Goal: Information Seeking & Learning: Check status

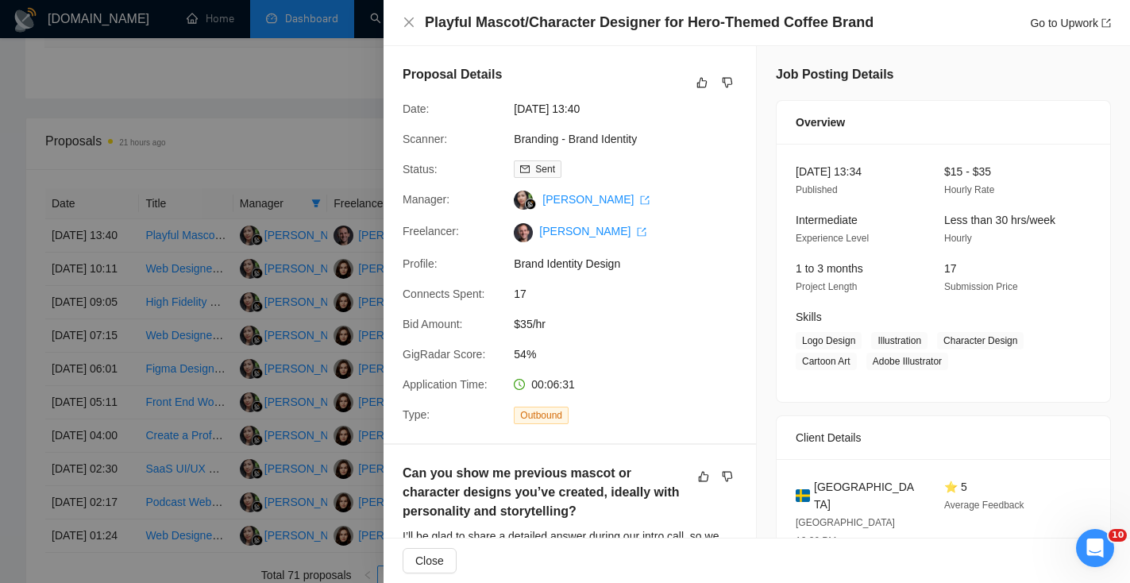
click at [413, 30] on div "Playful Mascot/Character Designer for Hero-Themed Coffee Brand Go to Upwork" at bounding box center [757, 23] width 709 height 20
click at [414, 17] on icon "close" at bounding box center [409, 22] width 13 height 13
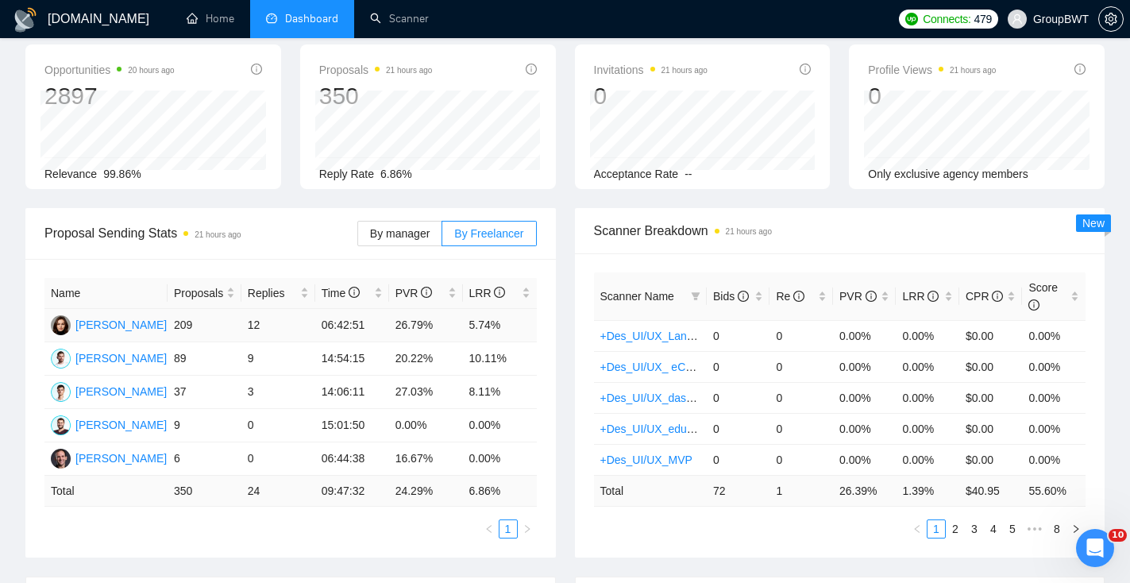
scroll to position [48, 0]
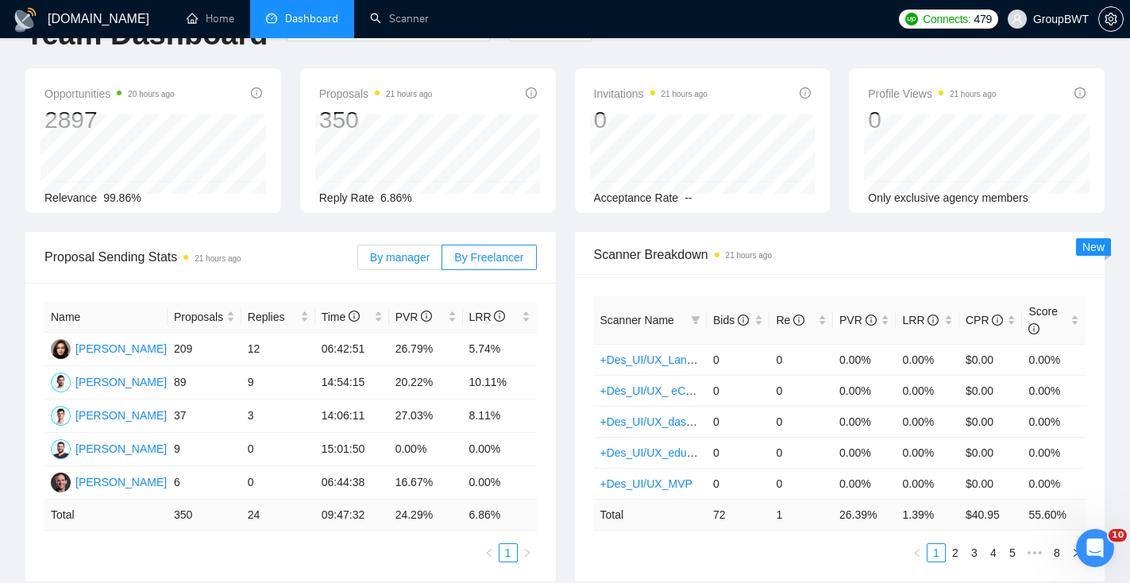
click at [410, 251] on span "By manager" at bounding box center [400, 257] width 60 height 13
click at [358, 261] on input "By manager" at bounding box center [358, 261] width 0 height 0
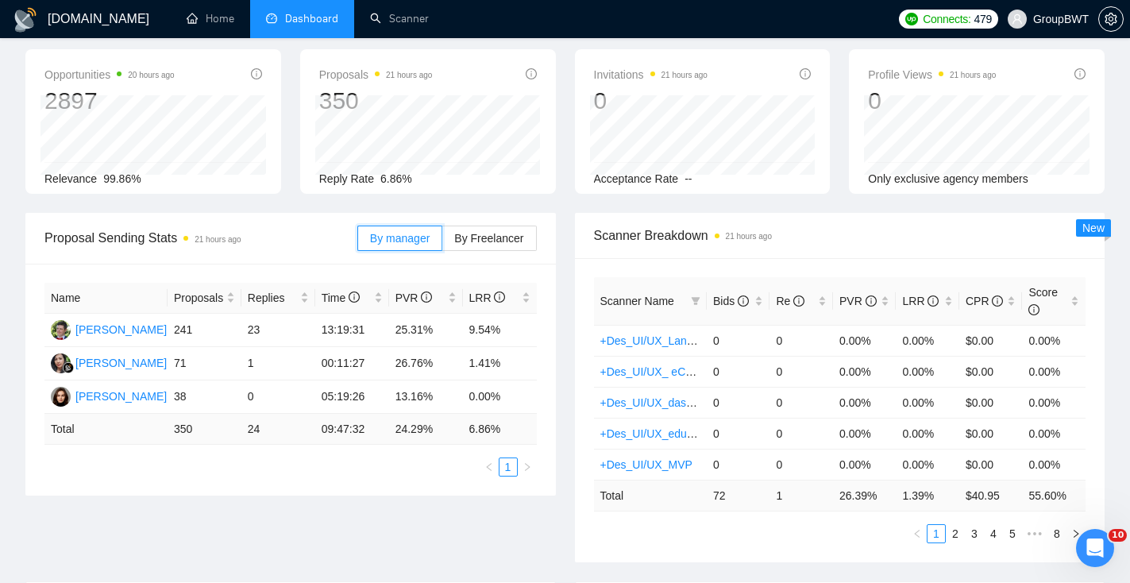
scroll to position [0, 0]
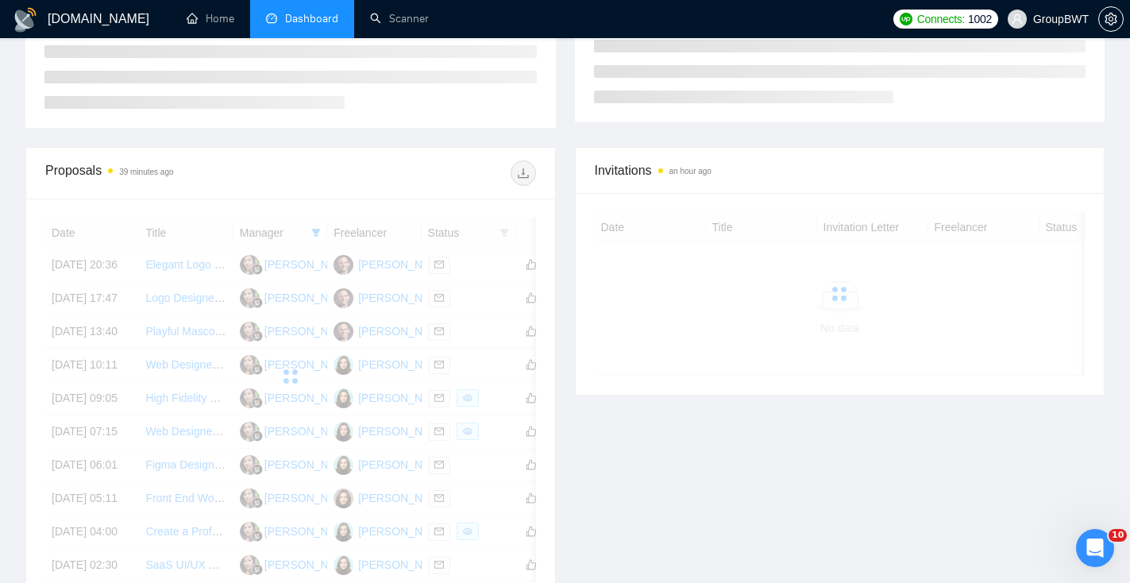
scroll to position [330, 0]
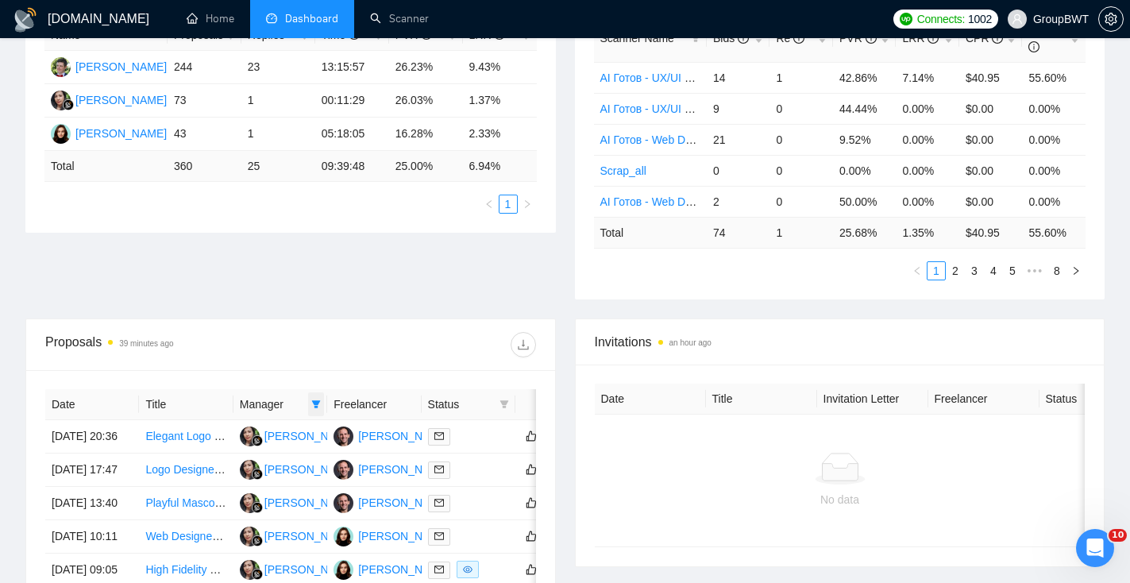
click at [316, 400] on icon "filter" at bounding box center [316, 405] width 10 height 10
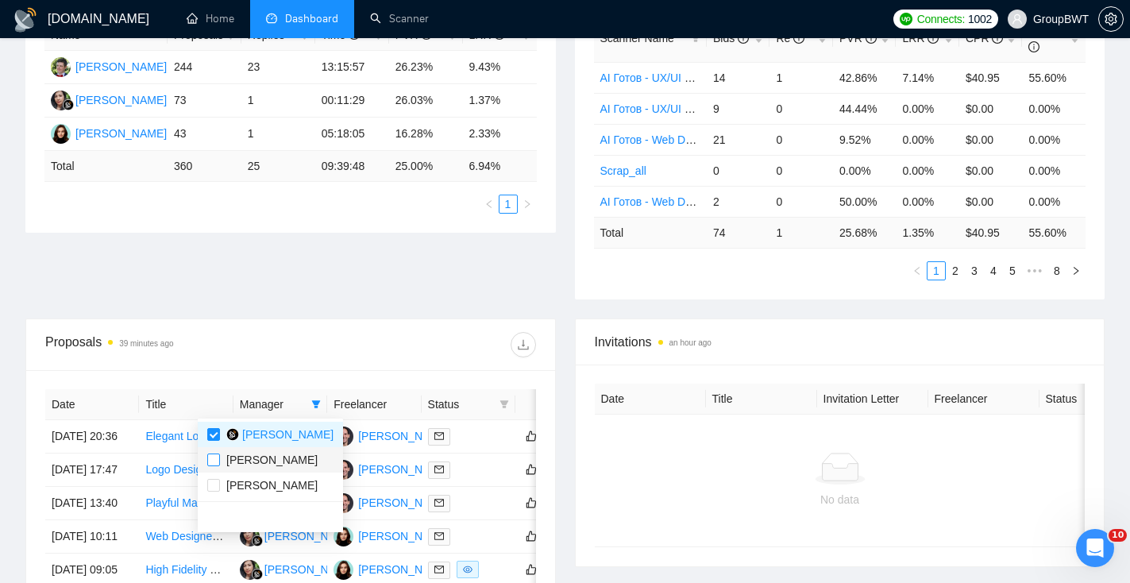
click at [214, 458] on input "checkbox" at bounding box center [213, 460] width 13 height 13
checkbox input "true"
drag, startPoint x: 214, startPoint y: 481, endPoint x: 245, endPoint y: 437, distance: 53.1
click at [214, 481] on input "checkbox" at bounding box center [213, 485] width 13 height 13
checkbox input "true"
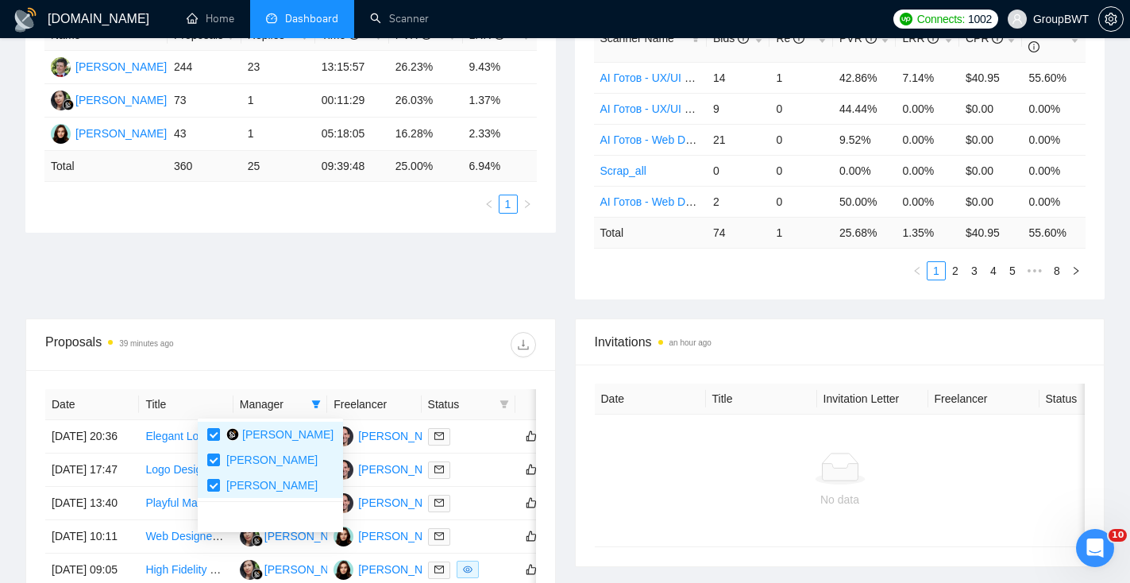
click at [346, 315] on div "Proposal Sending Stats 39 minutes ago By manager By Freelancer Name Proposals R…" at bounding box center [565, 134] width 1099 height 369
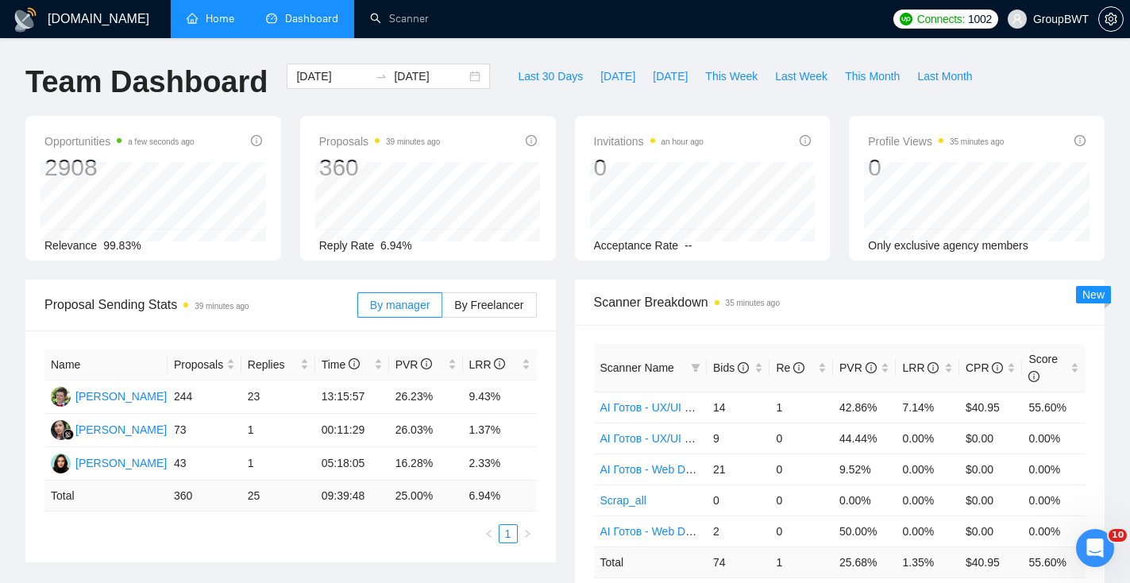
click at [223, 17] on link "Home" at bounding box center [211, 19] width 48 height 14
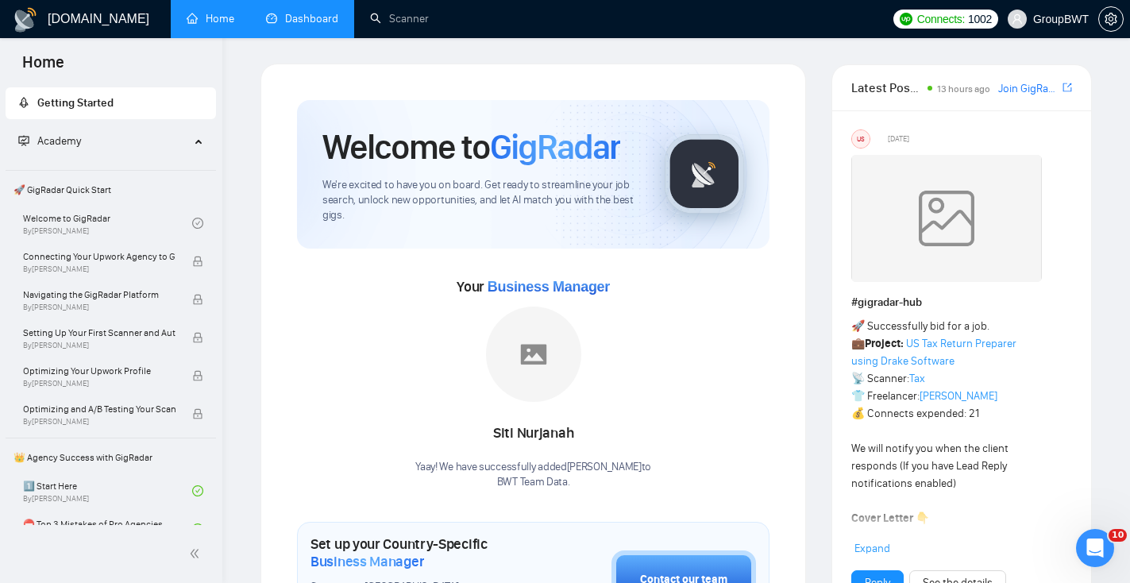
click at [331, 25] on link "Dashboard" at bounding box center [302, 19] width 72 height 14
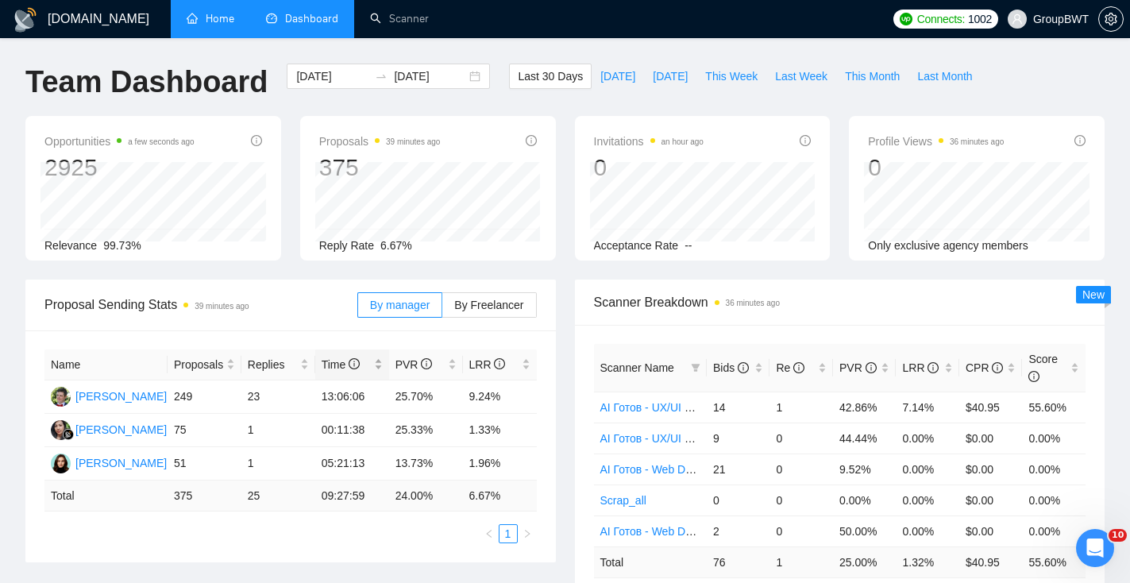
scroll to position [1, 0]
click at [464, 80] on div "[DATE] [DATE]" at bounding box center [388, 75] width 203 height 25
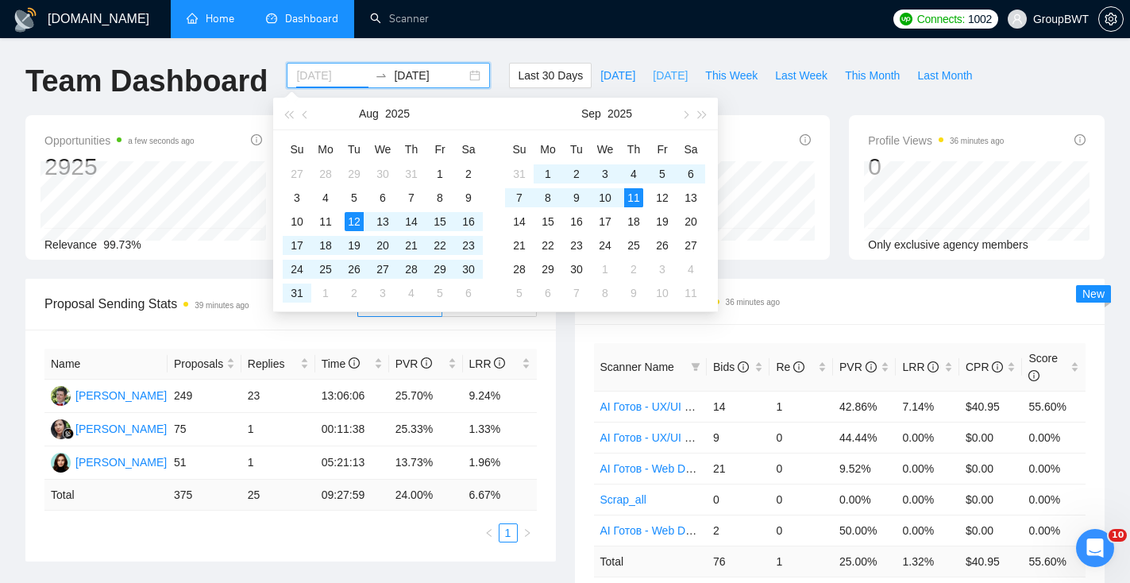
type input "[DATE]"
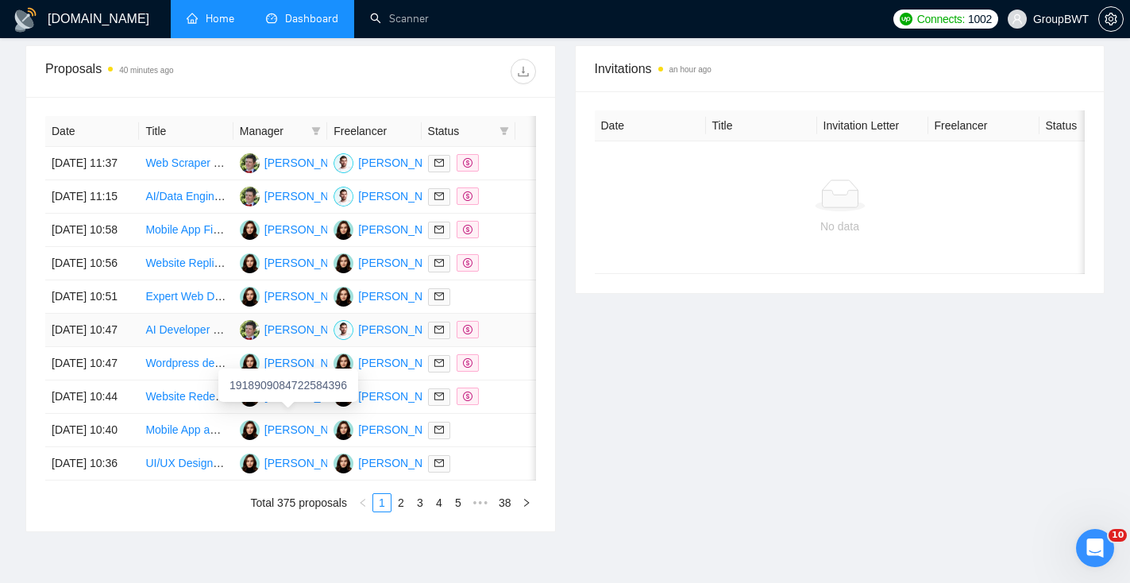
scroll to position [580, 0]
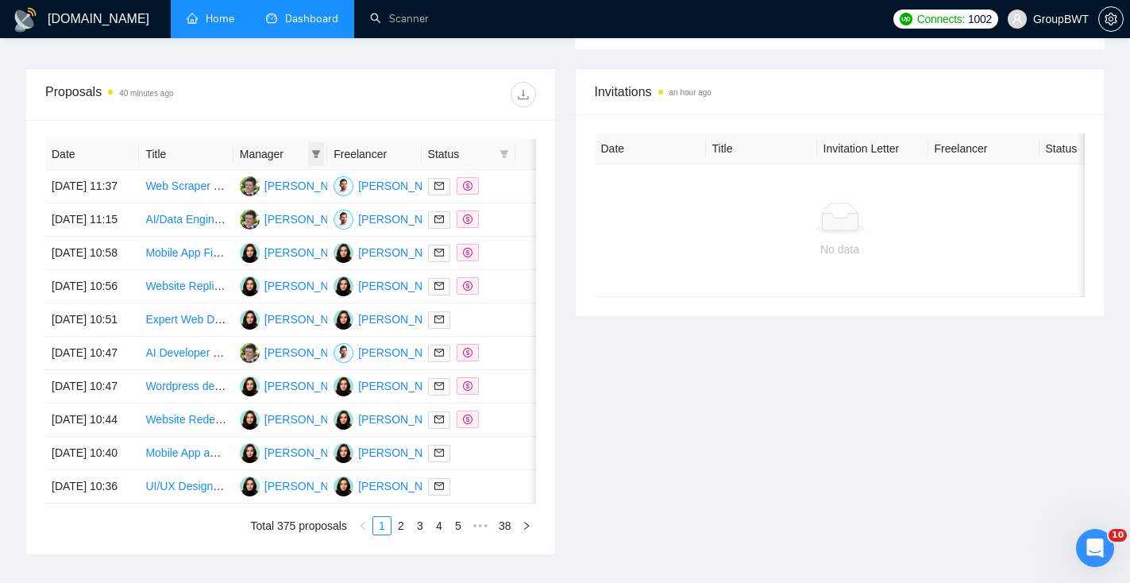
click at [314, 151] on icon "filter" at bounding box center [316, 154] width 9 height 8
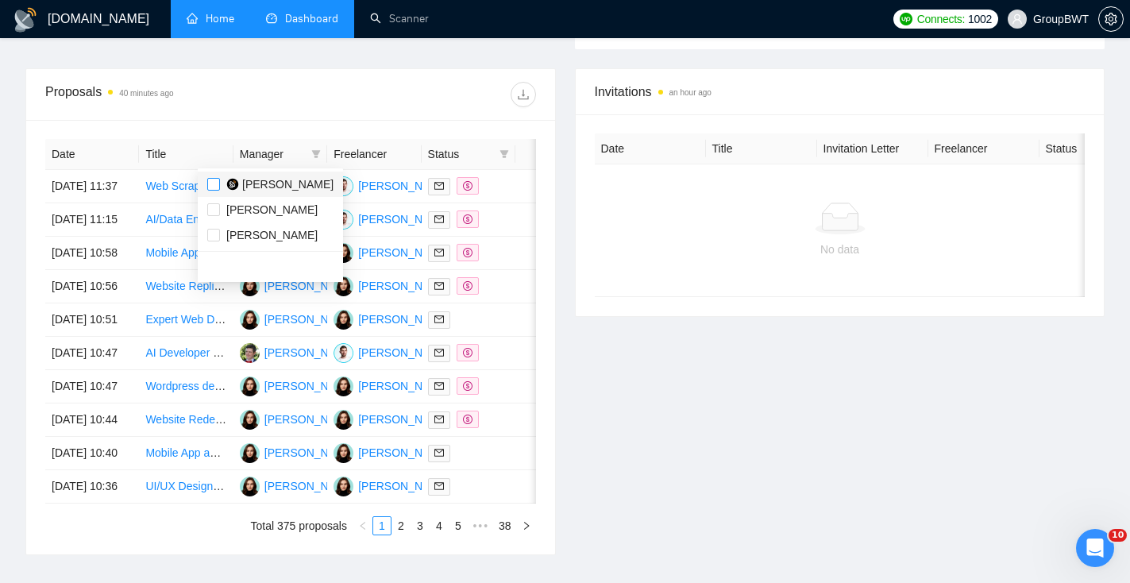
click at [214, 184] on input "checkbox" at bounding box center [213, 184] width 13 height 13
checkbox input "true"
click at [390, 113] on div "Proposals 40 minutes ago" at bounding box center [290, 94] width 491 height 51
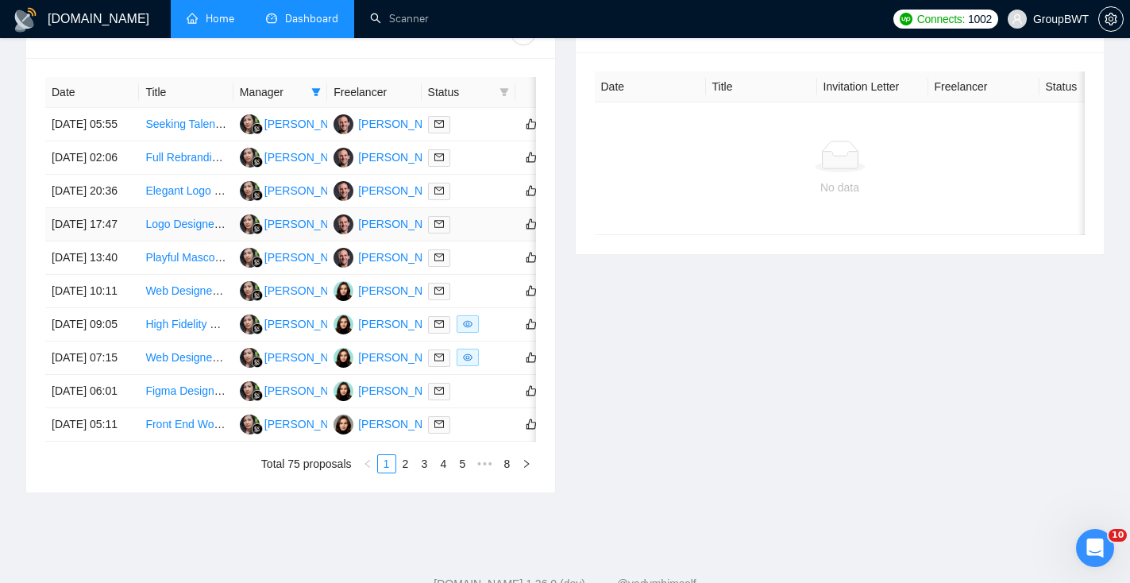
scroll to position [589, 0]
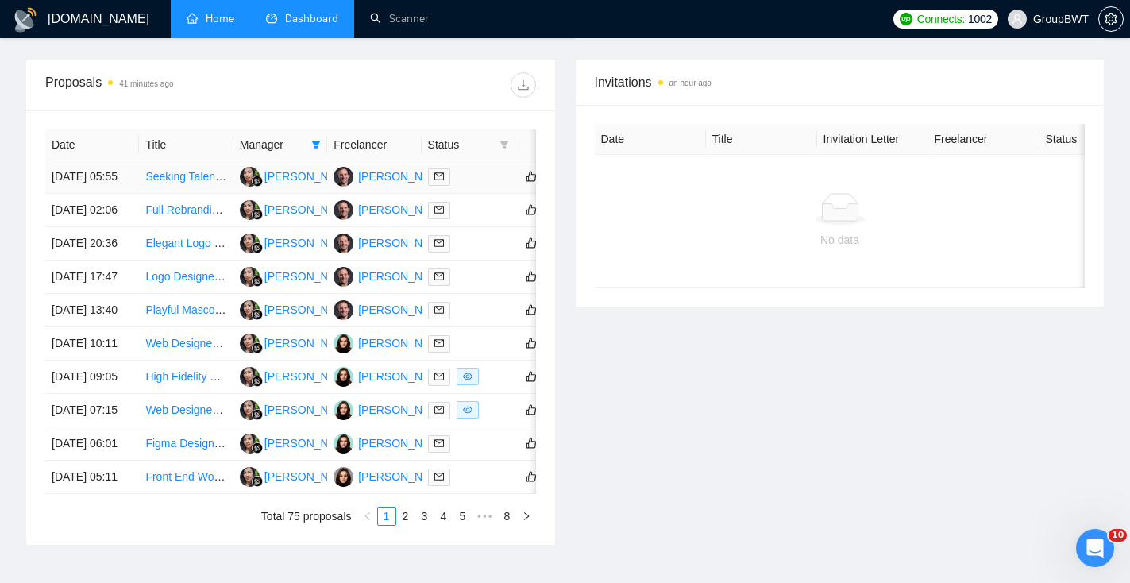
click at [377, 194] on td "[PERSON_NAME]" at bounding box center [374, 176] width 94 height 33
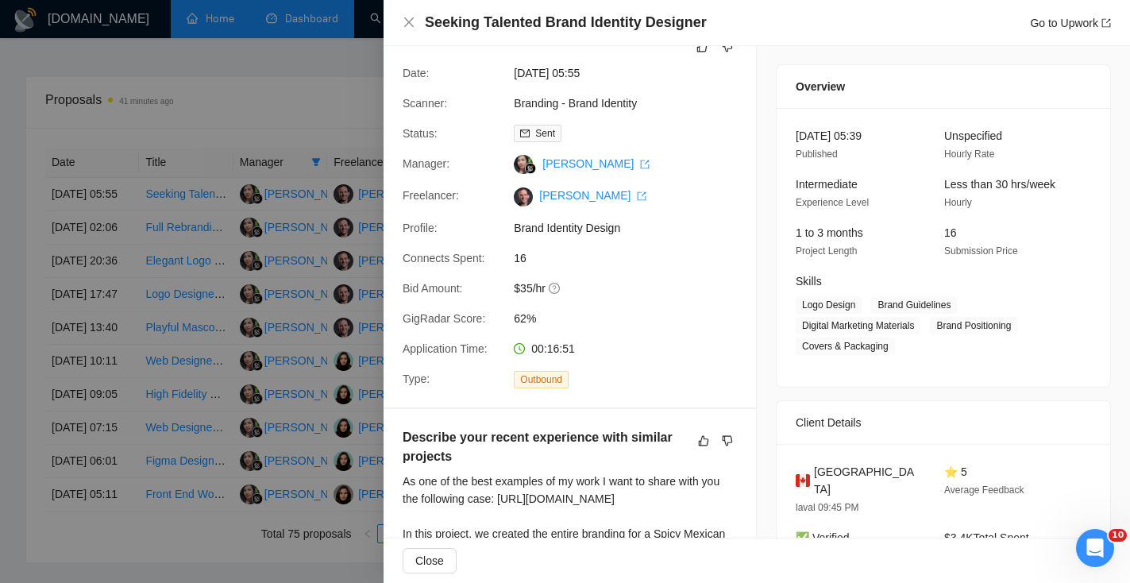
scroll to position [0, 0]
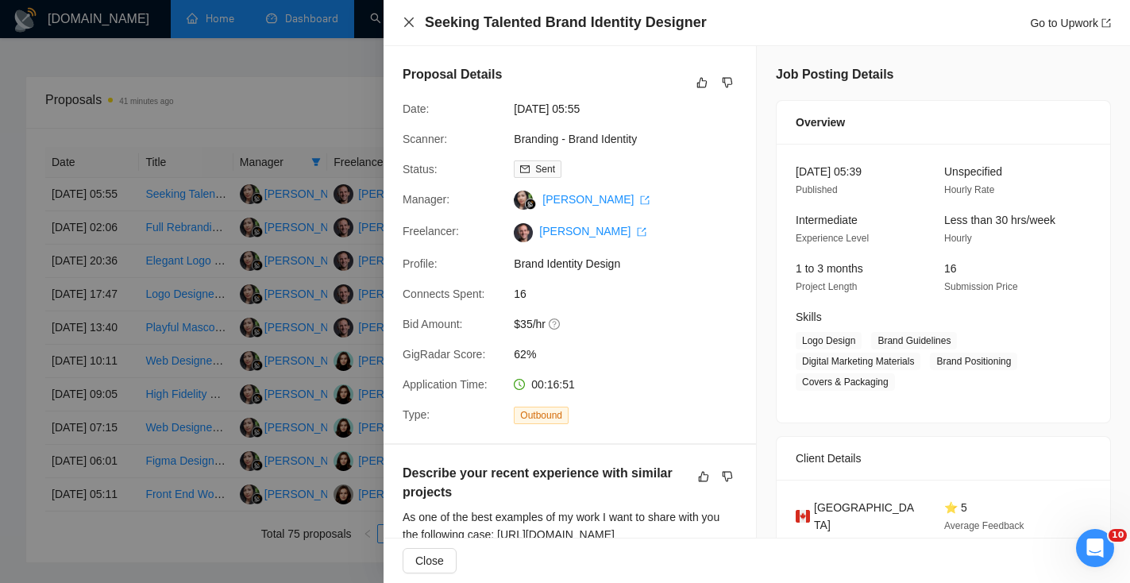
click at [415, 16] on icon "close" at bounding box center [409, 22] width 13 height 13
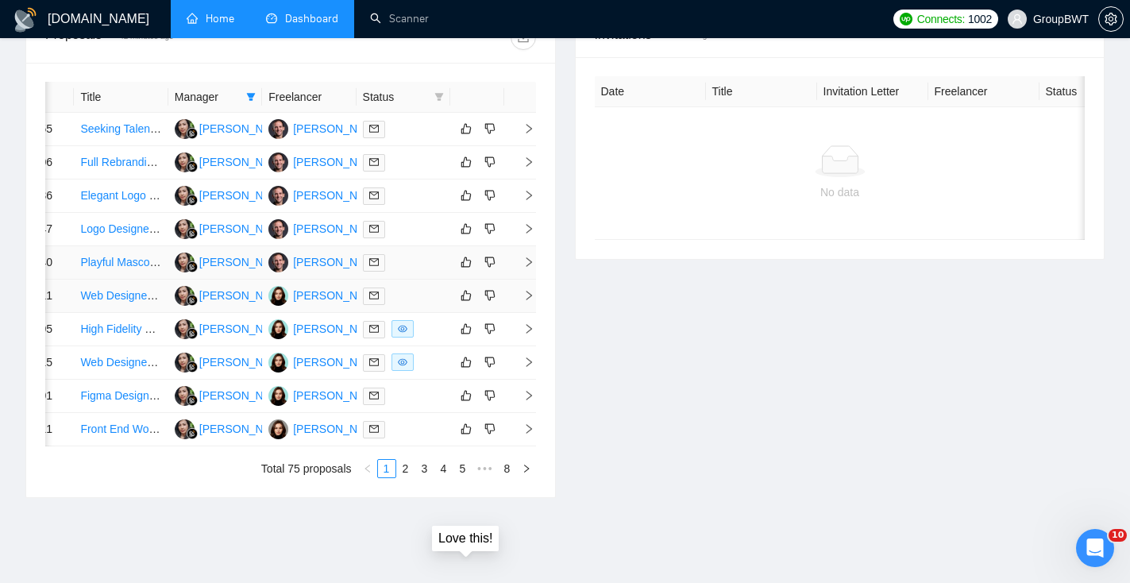
scroll to position [616, 0]
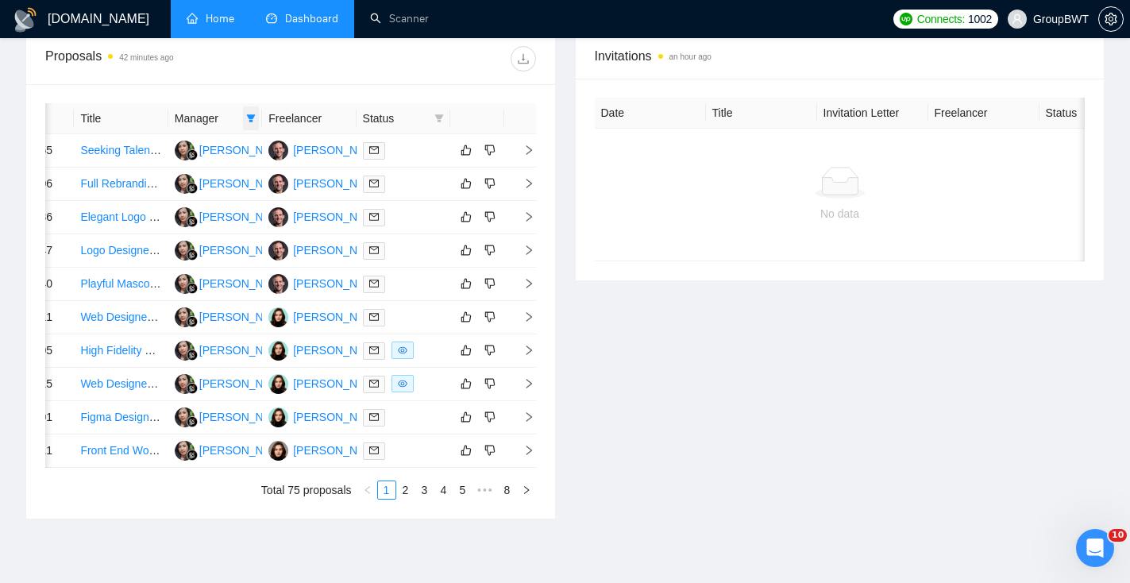
click at [246, 118] on icon "filter" at bounding box center [251, 119] width 10 height 10
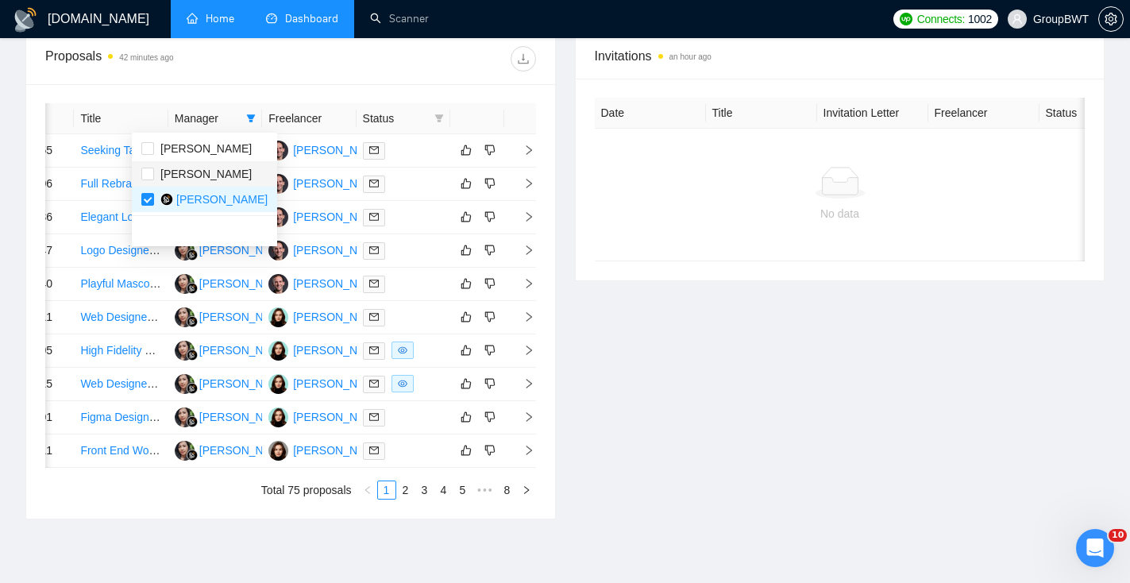
click at [154, 172] on span "[PERSON_NAME]" at bounding box center [203, 173] width 98 height 17
checkbox input "true"
click at [156, 150] on span "[PERSON_NAME]" at bounding box center [203, 148] width 98 height 17
checkbox input "true"
click at [612, 353] on div "Invitations an hour ago Date Title Invitation Letter Freelancer Status No data" at bounding box center [841, 276] width 550 height 487
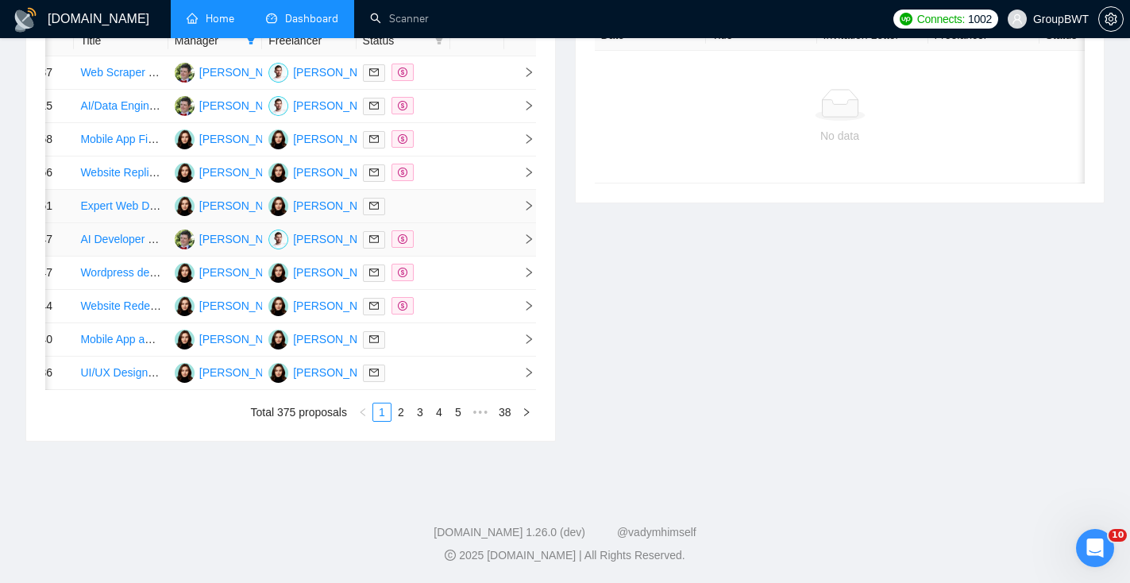
scroll to position [688, 0]
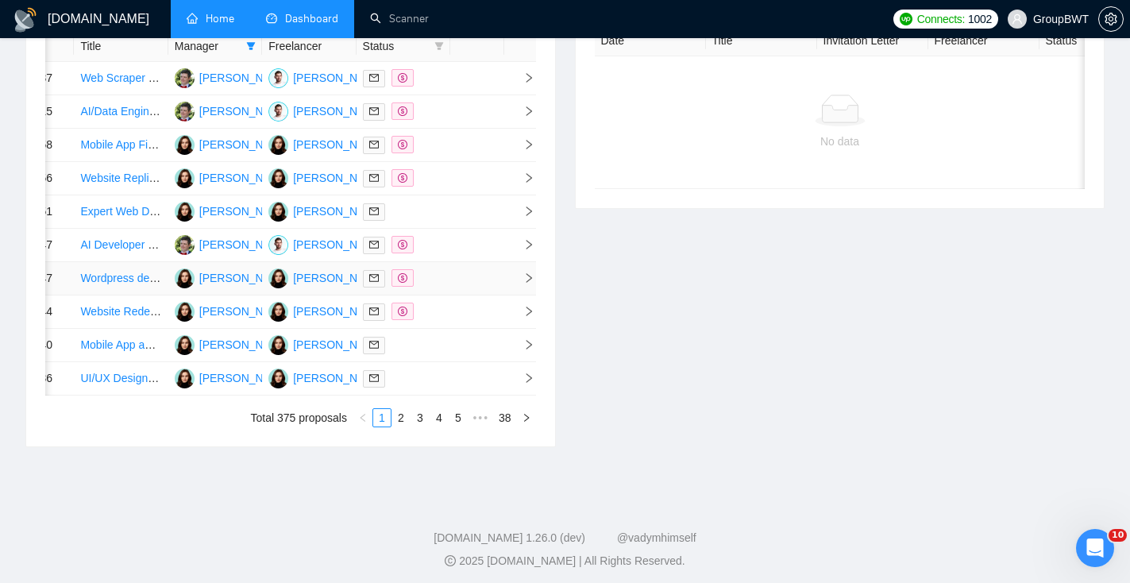
click at [455, 296] on td at bounding box center [477, 278] width 54 height 33
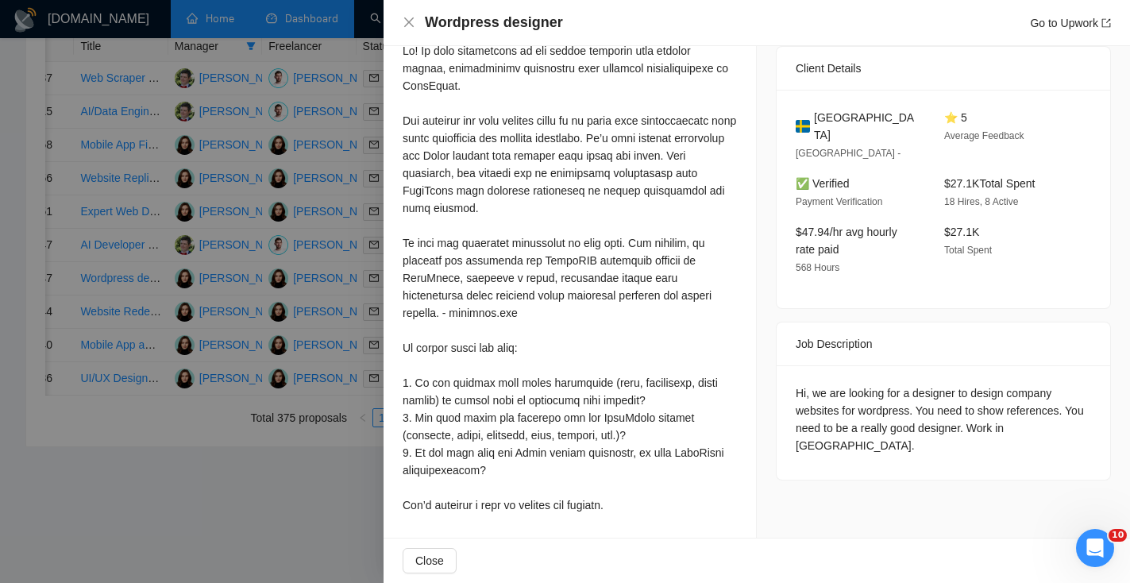
scroll to position [370, 0]
click at [414, 21] on icon "close" at bounding box center [409, 22] width 13 height 13
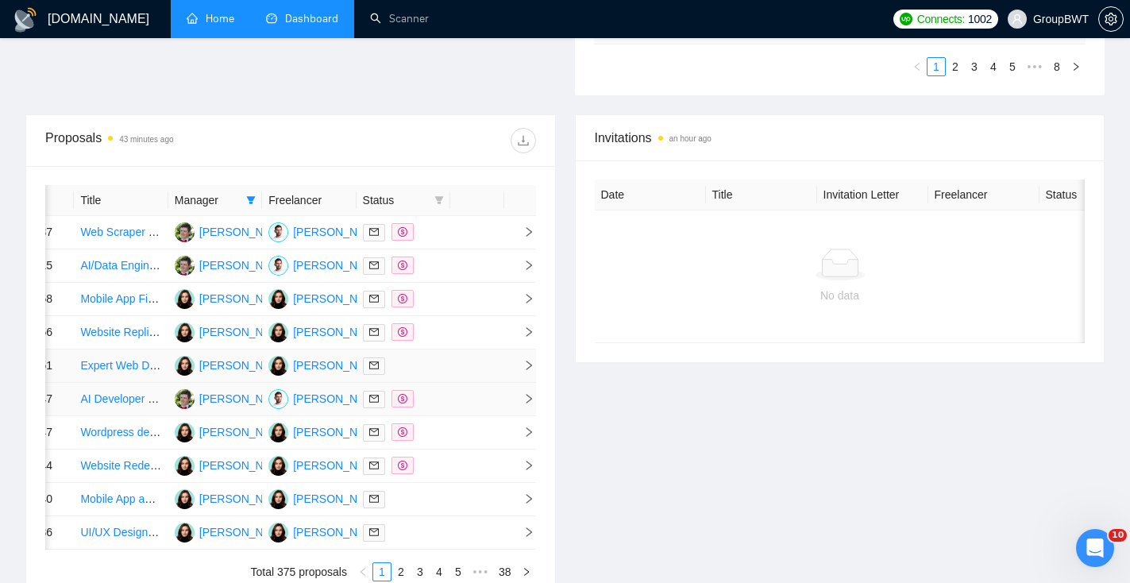
scroll to position [496, 0]
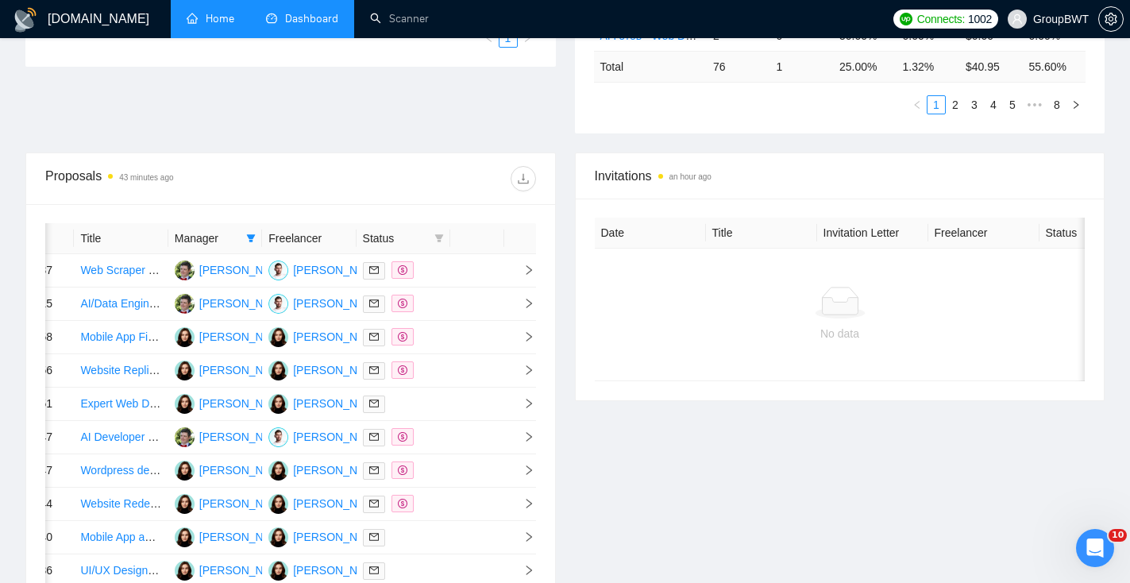
click at [317, 239] on th "Freelancer" at bounding box center [309, 238] width 94 height 31
click at [342, 238] on th "Freelancer" at bounding box center [309, 238] width 94 height 31
click at [250, 238] on icon "filter" at bounding box center [251, 239] width 10 height 10
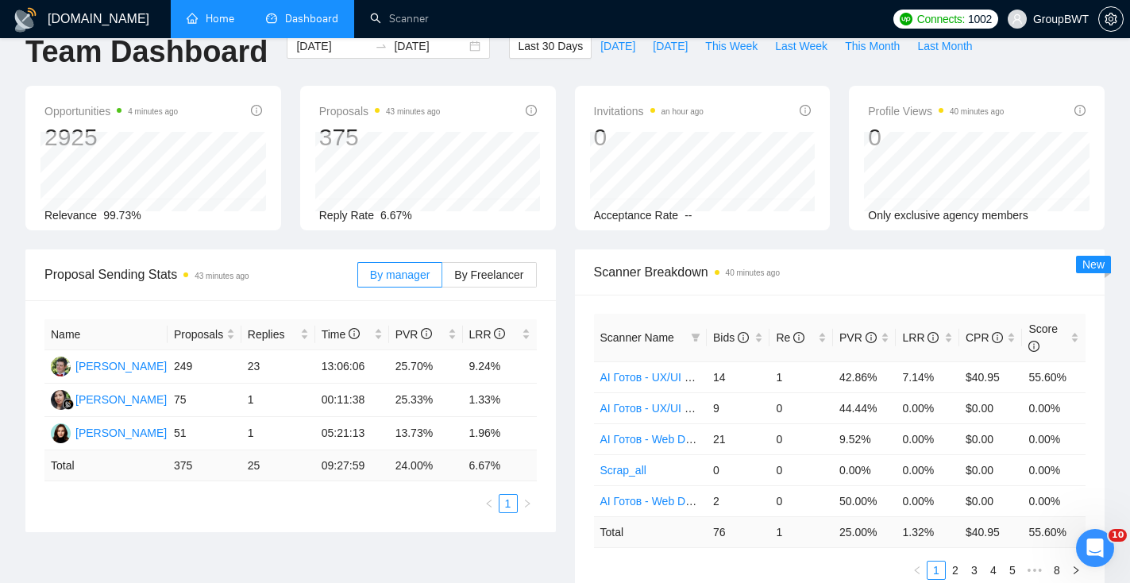
scroll to position [0, 0]
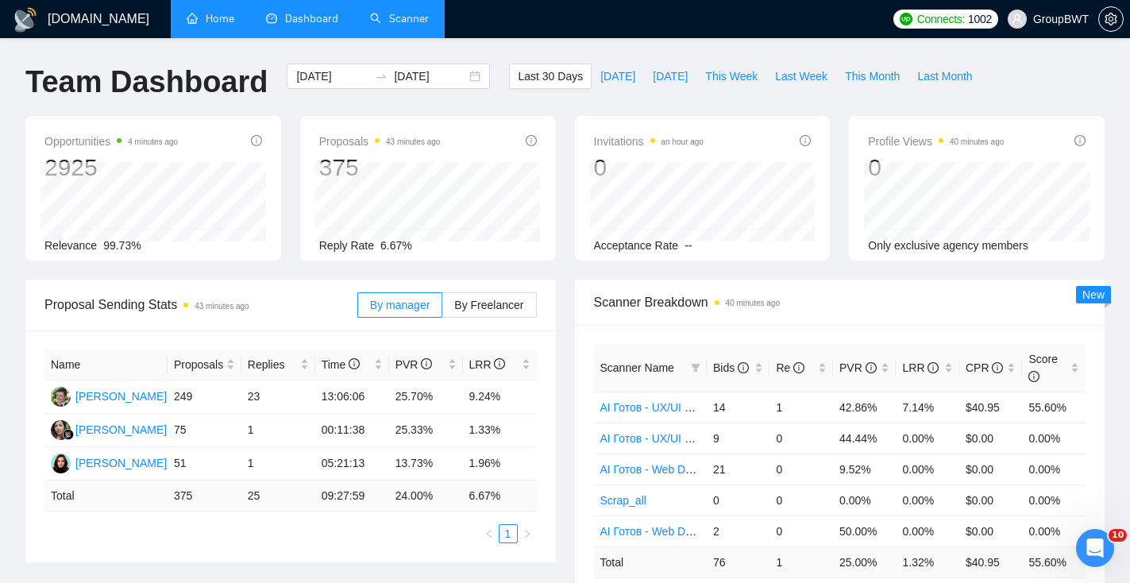
click at [405, 15] on link "Scanner" at bounding box center [399, 19] width 59 height 14
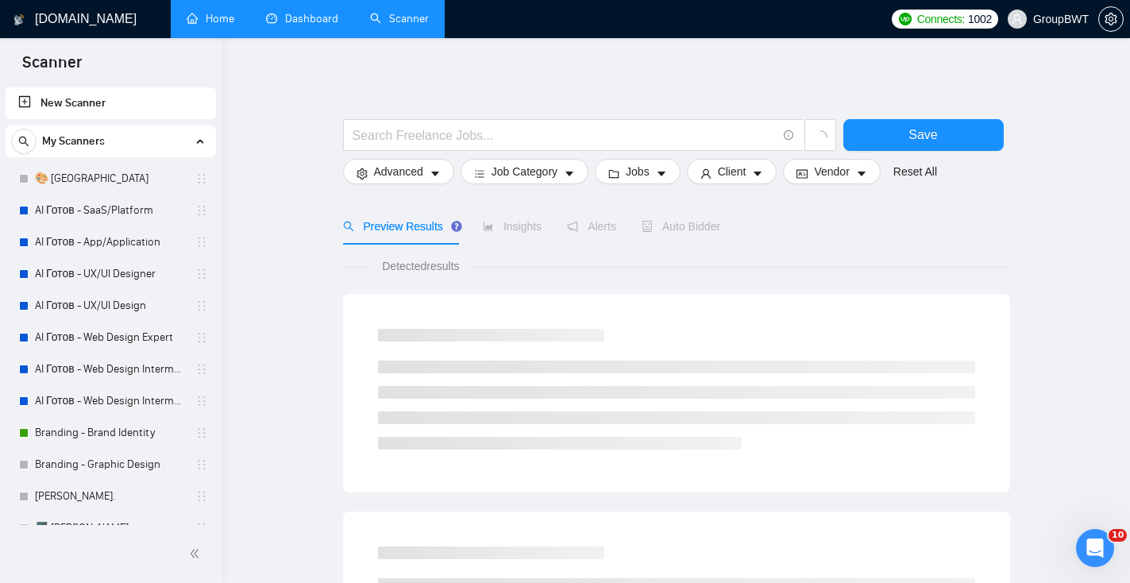
click at [317, 12] on link "Dashboard" at bounding box center [302, 19] width 72 height 14
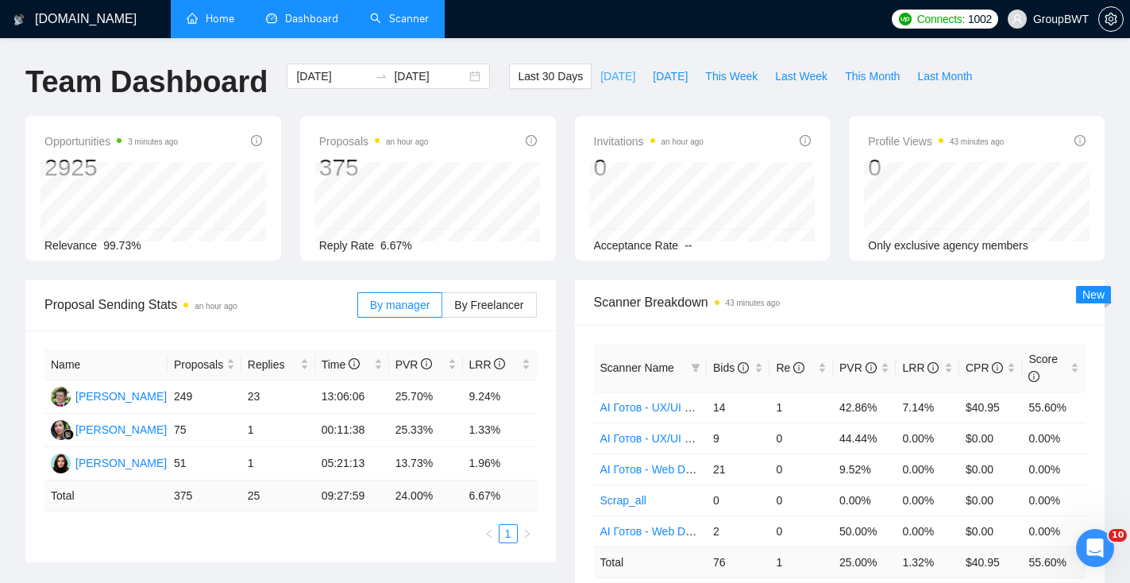
click at [607, 80] on span "[DATE]" at bounding box center [618, 76] width 35 height 17
type input "[DATE]"
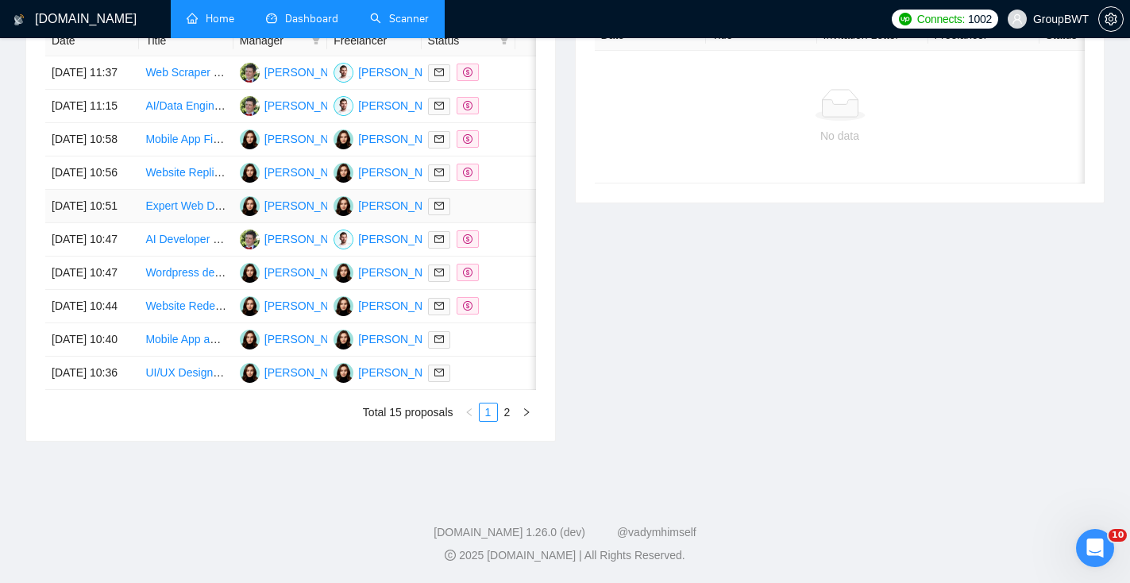
scroll to position [720, 0]
